Goal: Task Accomplishment & Management: Manage account settings

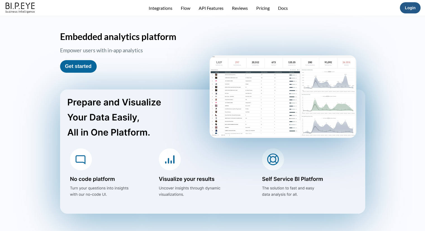
click at [407, 8] on link "Login" at bounding box center [410, 8] width 11 height 4
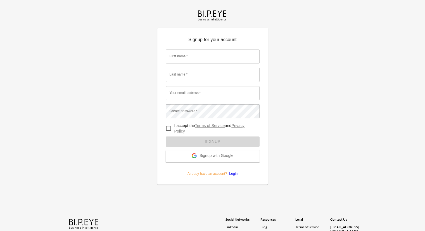
click at [217, 154] on span "Signup with Google" at bounding box center [217, 156] width 34 height 6
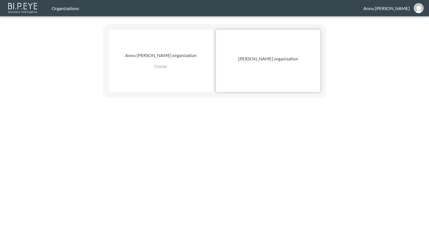
click at [251, 58] on p "[PERSON_NAME] organization" at bounding box center [268, 58] width 60 height 7
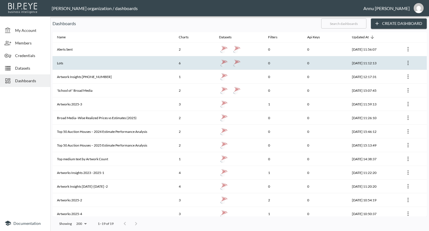
click at [105, 63] on th "Lots" at bounding box center [114, 63] width 122 height 14
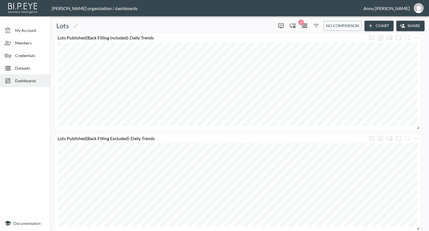
click at [32, 68] on span "Datasets" at bounding box center [30, 68] width 31 height 6
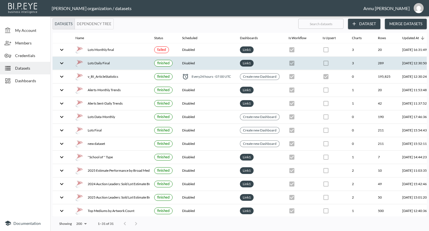
click at [118, 65] on div "Lots Daily Final" at bounding box center [110, 63] width 70 height 8
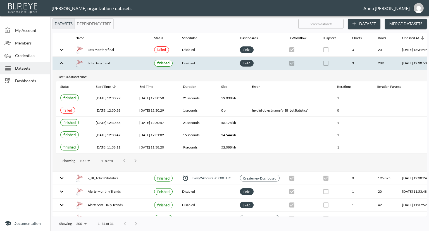
click at [28, 79] on span "Dashboards" at bounding box center [30, 81] width 31 height 6
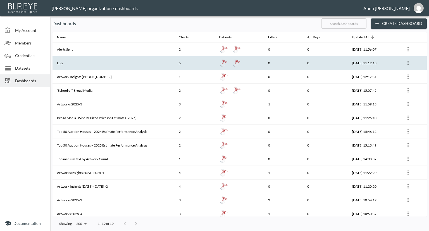
click at [82, 58] on th "Lots" at bounding box center [114, 63] width 122 height 14
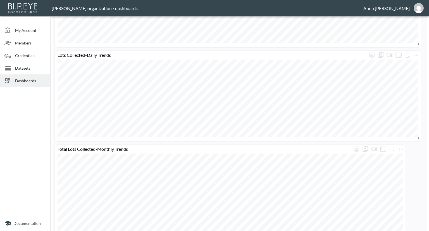
scroll to position [390, 0]
click at [26, 80] on span "Dashboards" at bounding box center [30, 81] width 31 height 6
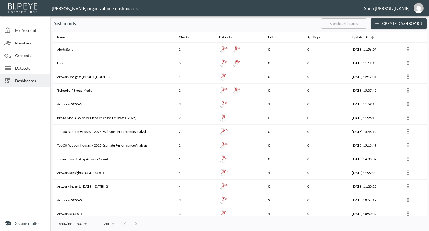
click at [25, 69] on span "Datasets" at bounding box center [30, 68] width 31 height 6
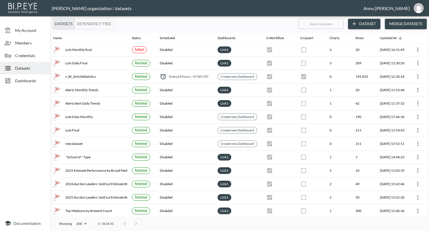
scroll to position [0, 33]
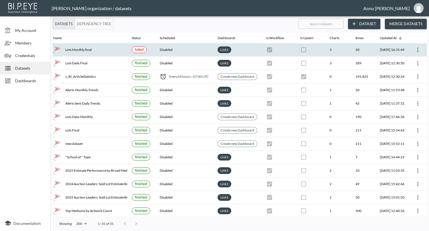
click at [66, 47] on div "Lots Monthly final" at bounding box center [88, 50] width 70 height 8
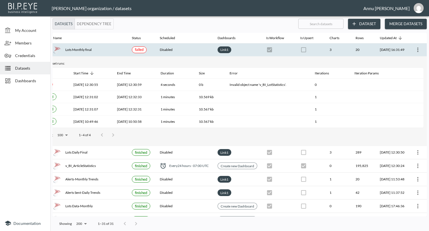
scroll to position [0, 0]
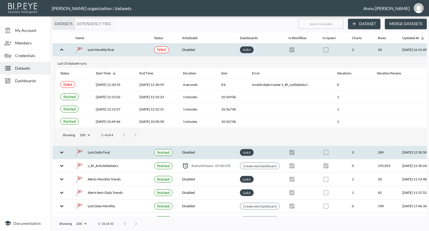
click at [79, 112] on div "Lots Daily Final" at bounding box center [69, 109] width 18 height 7
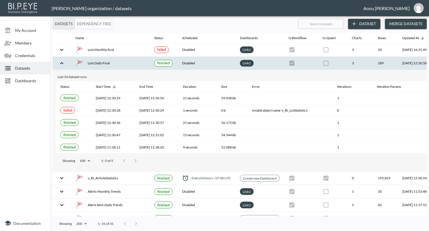
click at [60, 63] on icon "expand row" at bounding box center [61, 63] width 7 height 7
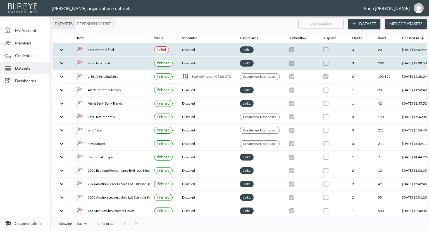
click at [89, 49] on div "Lots Monthly final" at bounding box center [110, 50] width 70 height 8
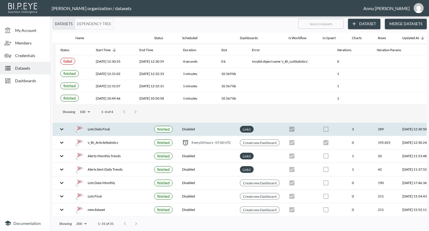
scroll to position [56, 0]
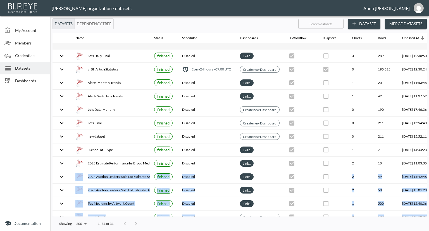
drag, startPoint x: 116, startPoint y: 213, endPoint x: 151, endPoint y: 215, distance: 35.6
click at [151, 215] on div "Name Status Scheduled Dashboards Is Workflow Is Upsert Charts Rows Updated At L…" at bounding box center [240, 125] width 375 height 184
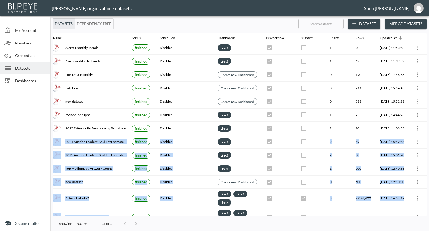
scroll to position [131, 2]
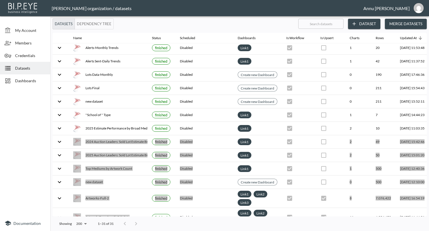
checkbox input "true"
